Goal: Information Seeking & Learning: Check status

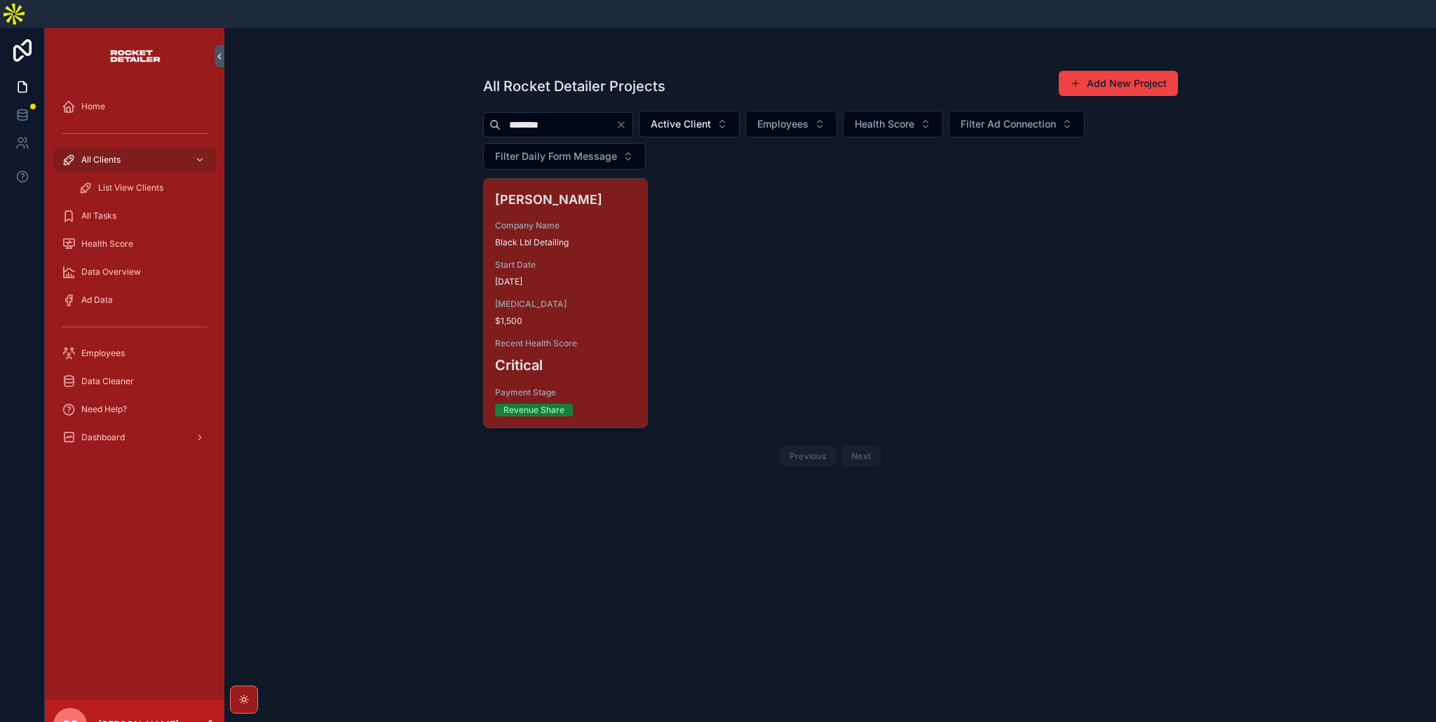
click at [627, 119] on icon "Clear" at bounding box center [621, 124] width 11 height 11
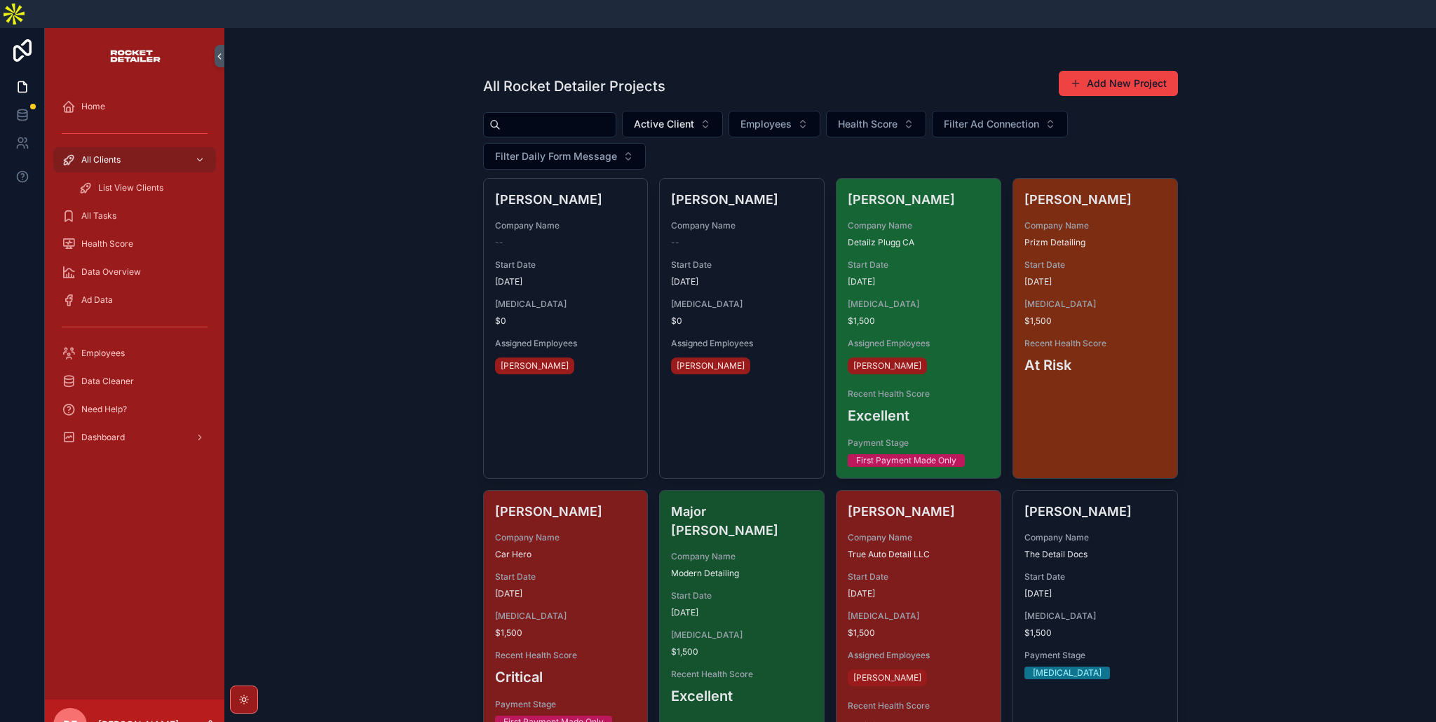
click at [923, 299] on div "[MEDICAL_DATA] $1,500" at bounding box center [919, 313] width 142 height 28
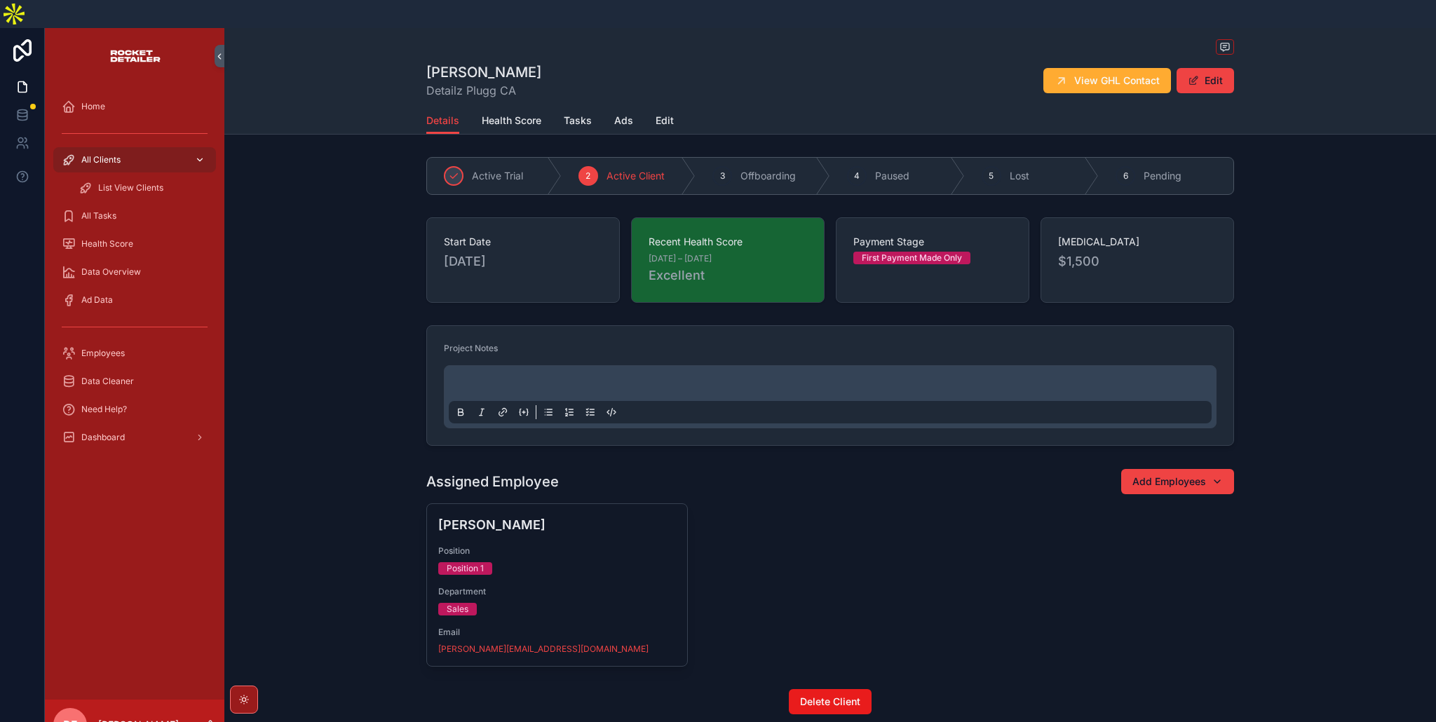
click at [102, 149] on div "All Clients" at bounding box center [135, 160] width 146 height 22
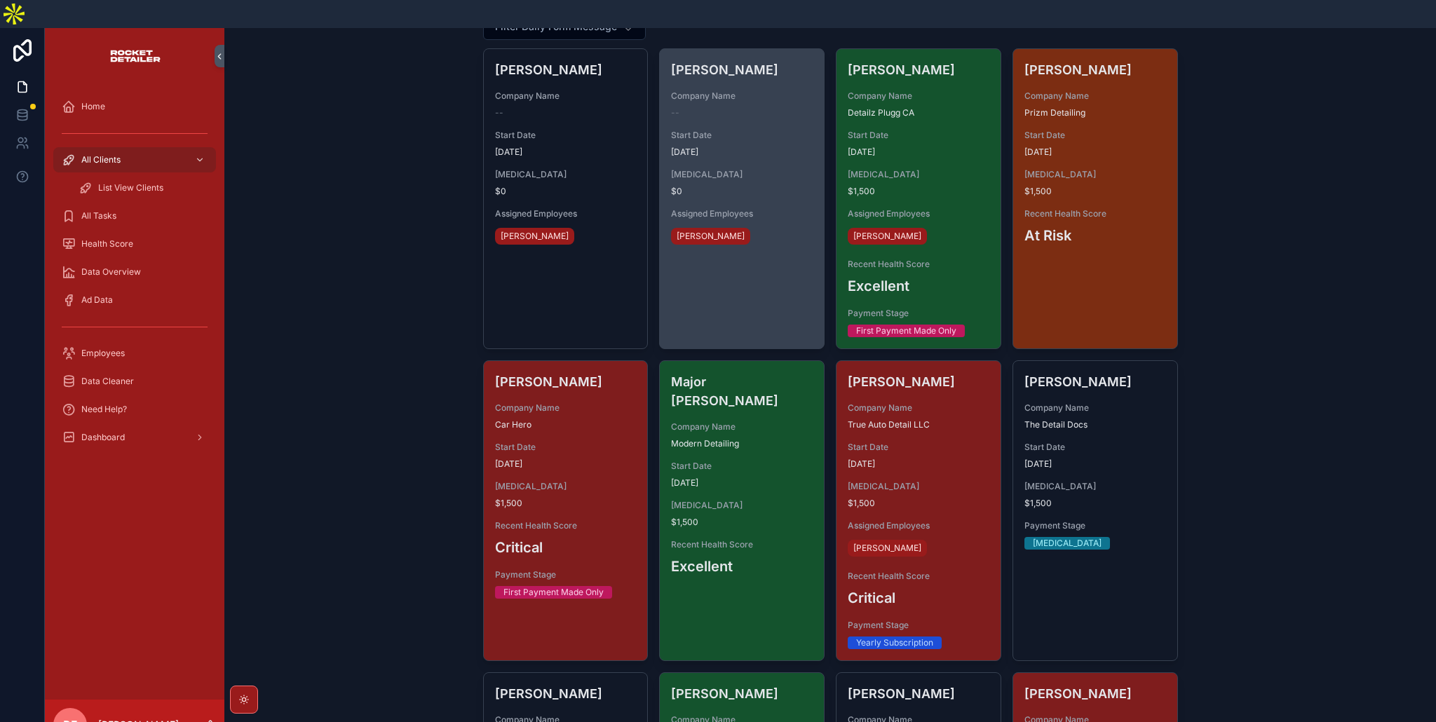
scroll to position [203, 0]
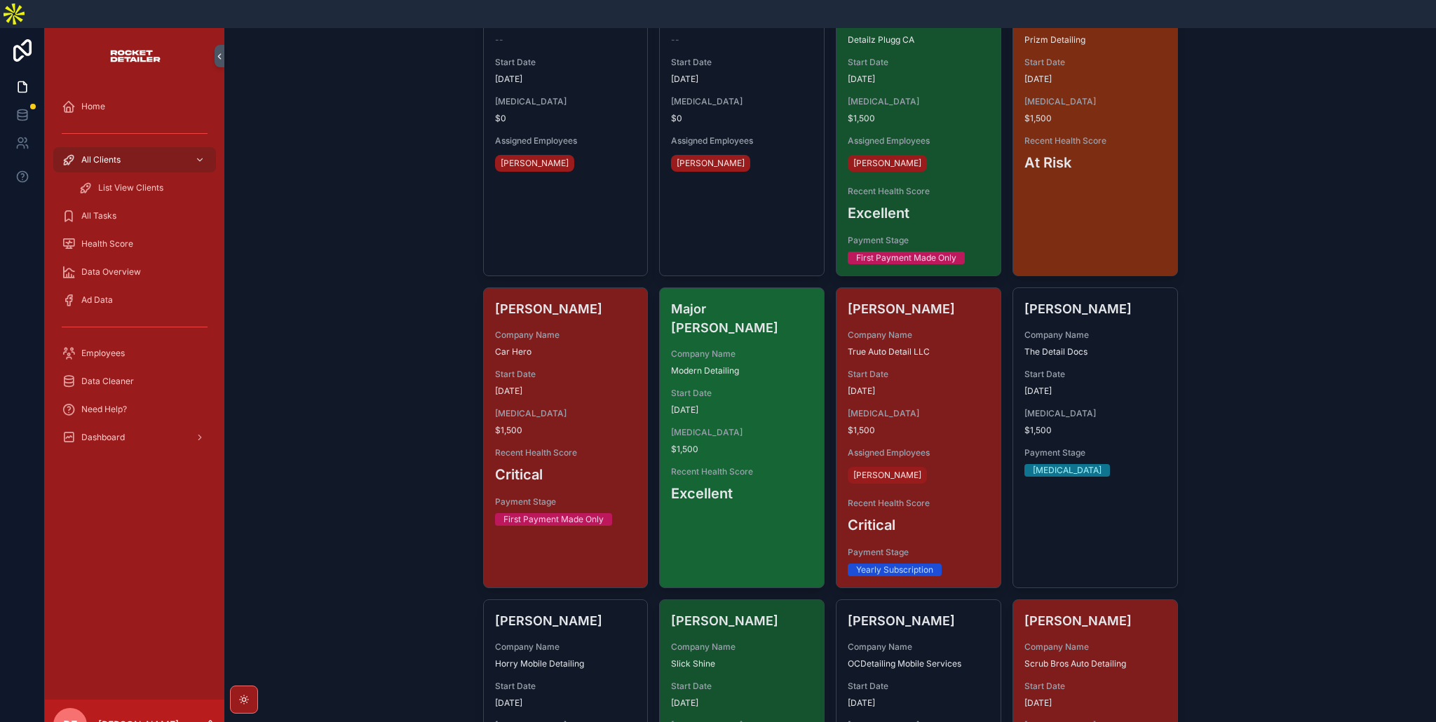
click at [724, 466] on div "Recent Health Score Excellent" at bounding box center [742, 485] width 142 height 38
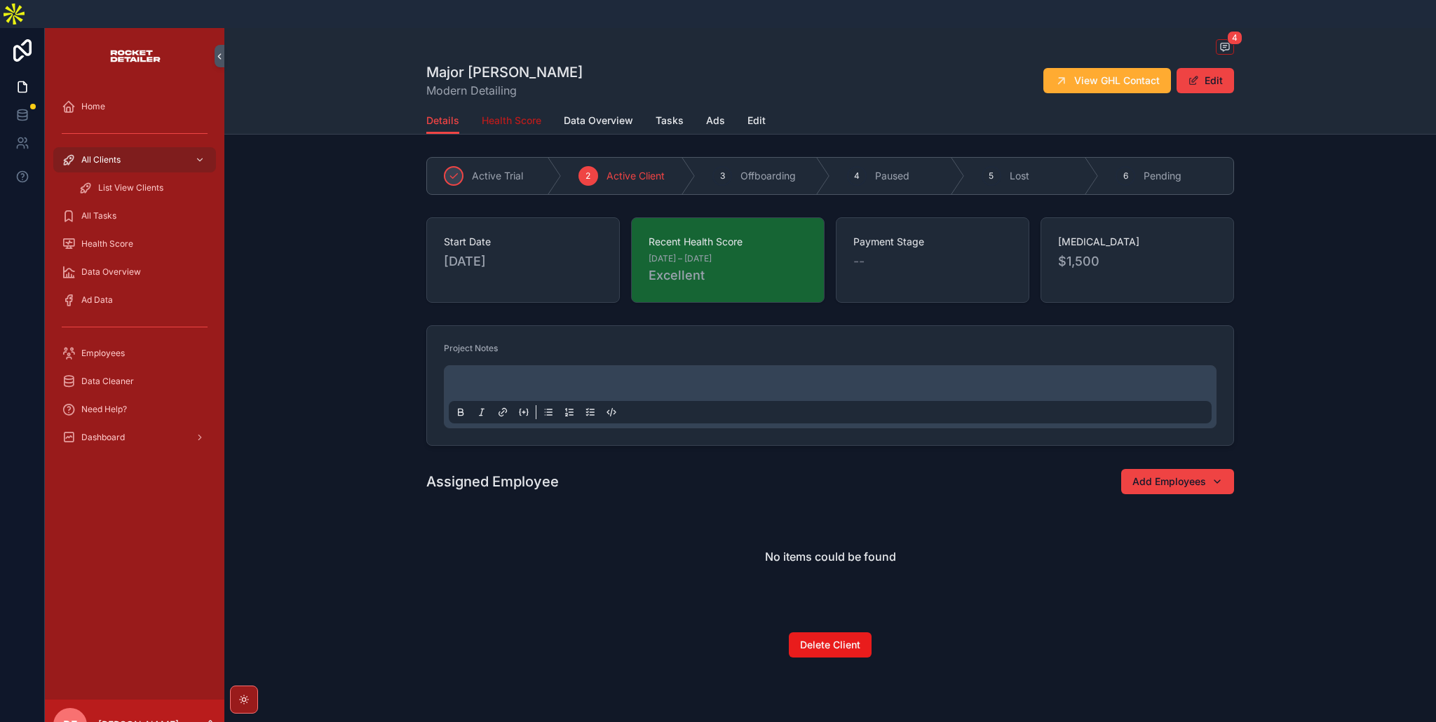
click at [508, 114] on span "Health Score" at bounding box center [512, 121] width 60 height 14
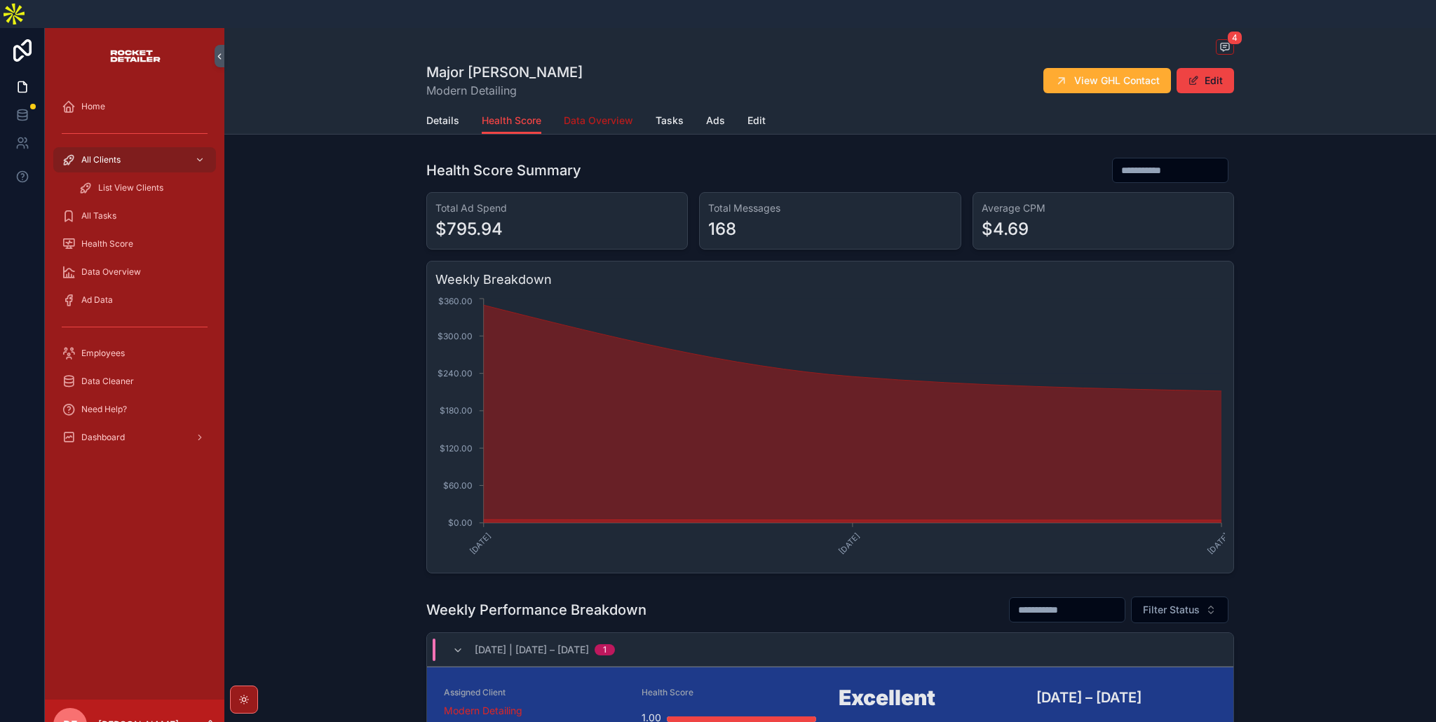
click at [599, 114] on span "Data Overview" at bounding box center [598, 121] width 69 height 14
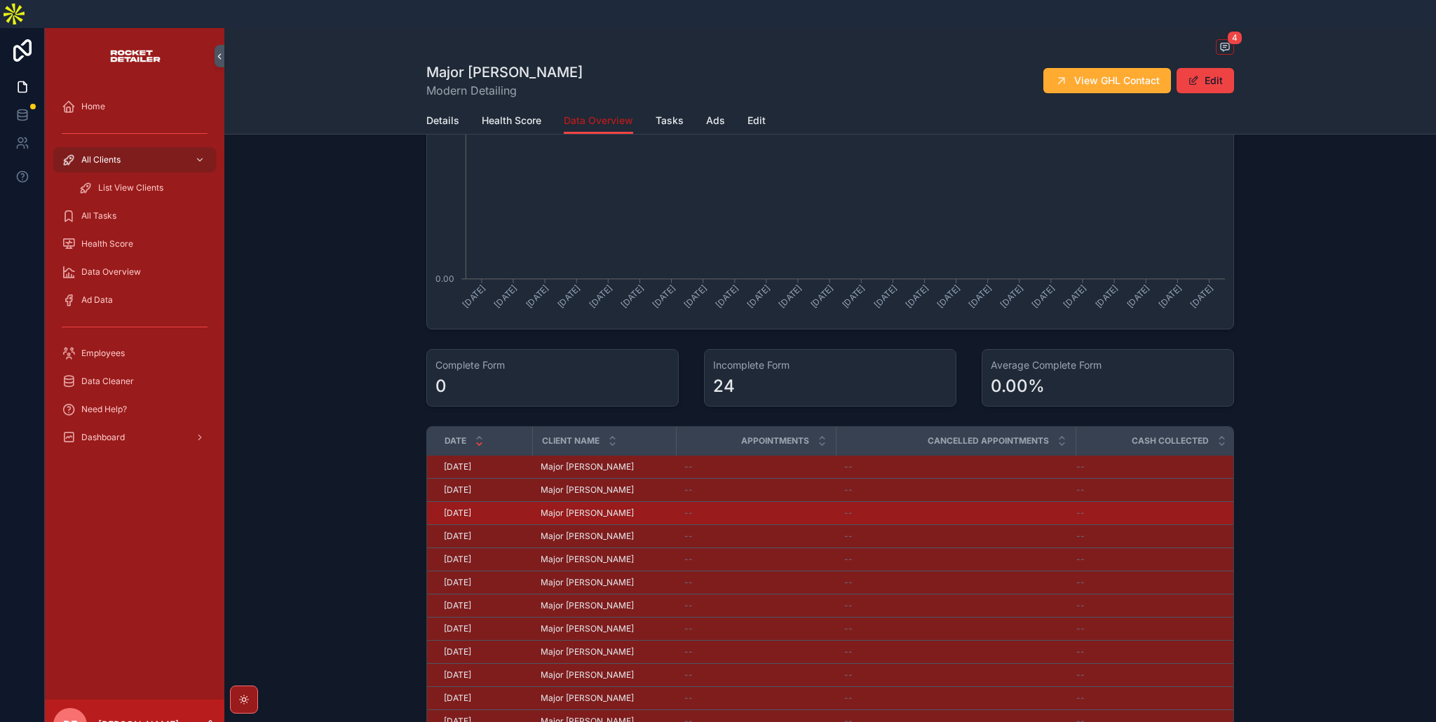
scroll to position [836, 0]
